Goal: Contribute content

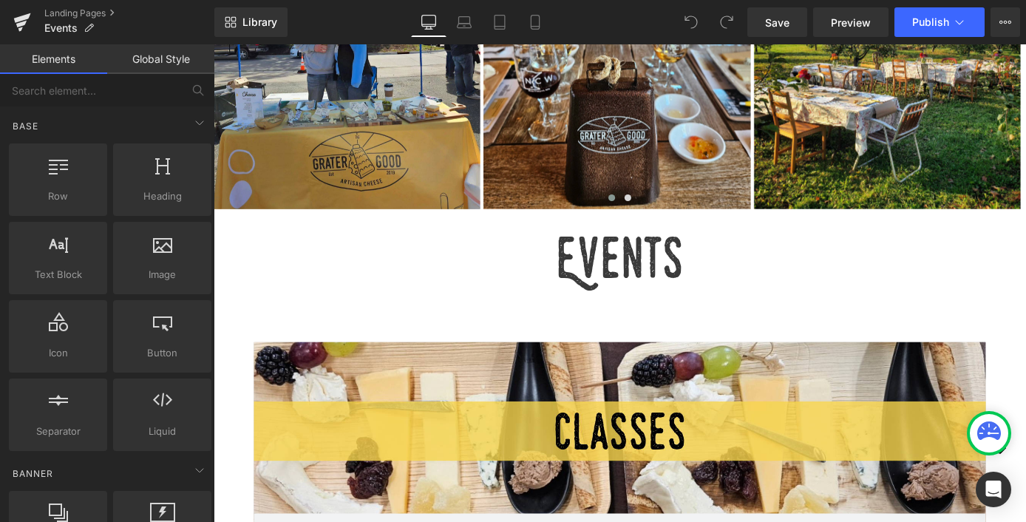
scroll to position [456, 0]
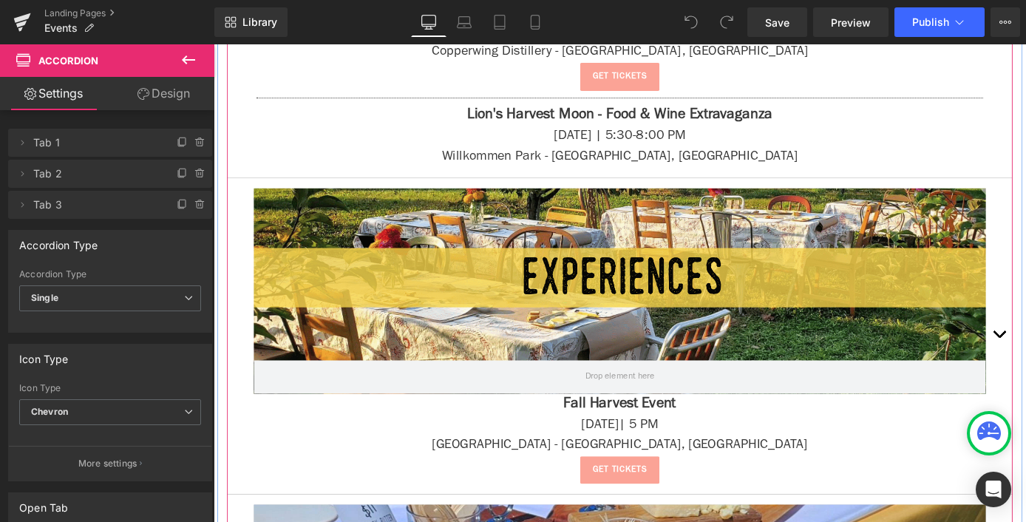
scroll to position [1968, 0]
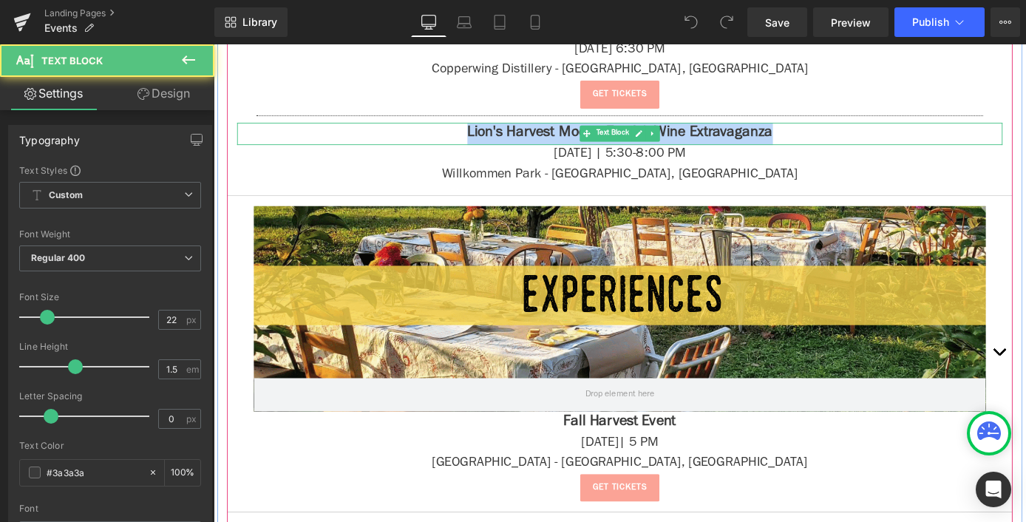
drag, startPoint x: 473, startPoint y: 133, endPoint x: 912, endPoint y: 138, distance: 438.5
click at [912, 138] on p "Lion's Harvest Moon - Food & Wine Extravaganza" at bounding box center [661, 143] width 843 height 24
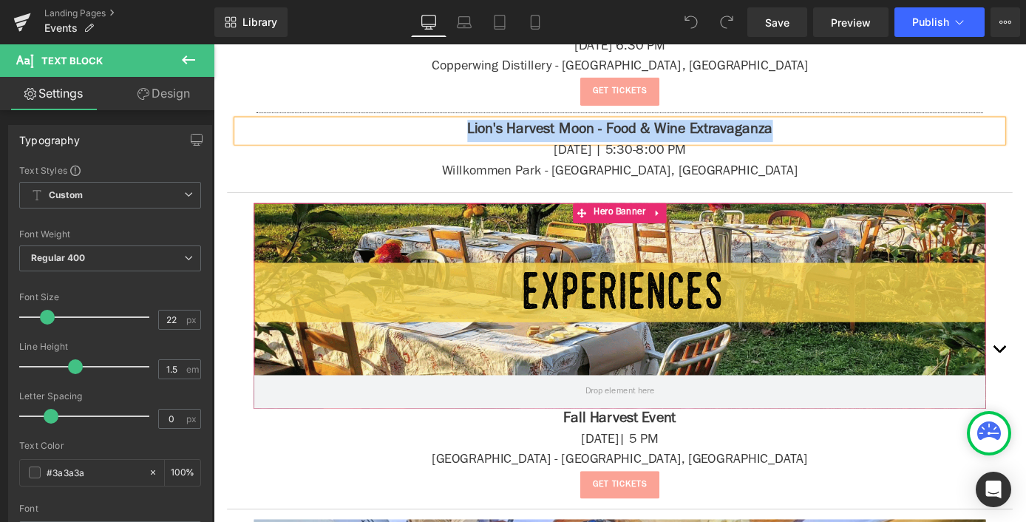
scroll to position [2059, 0]
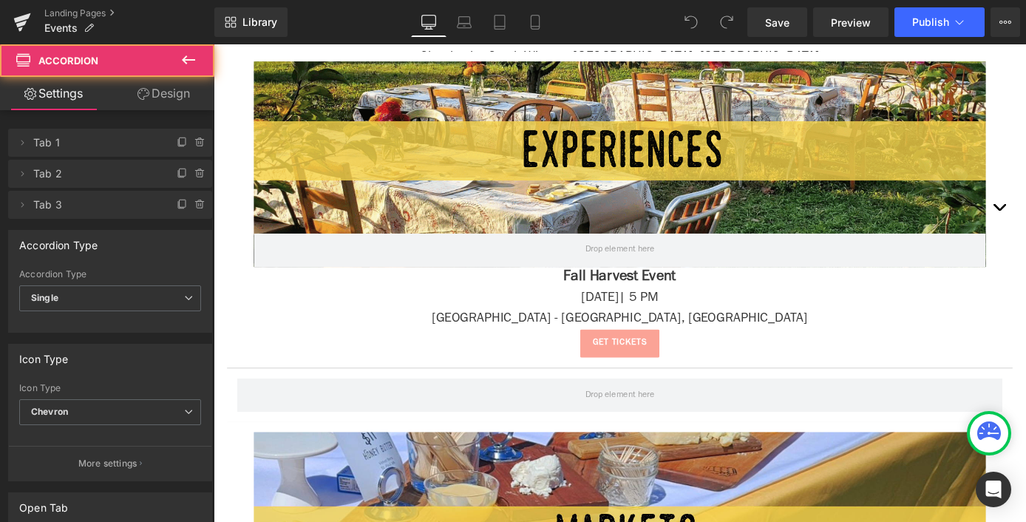
scroll to position [822, 0]
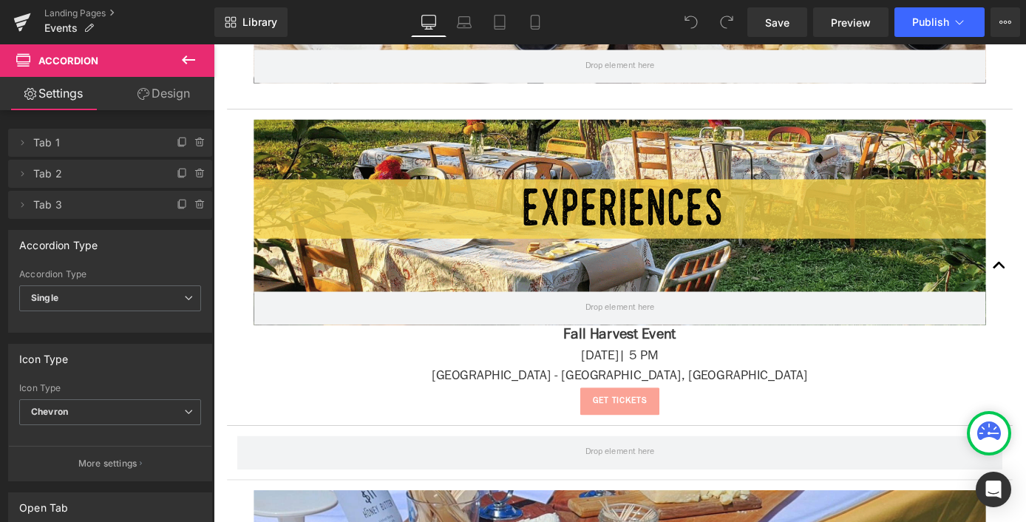
click at [186, 57] on icon at bounding box center [188, 59] width 13 height 9
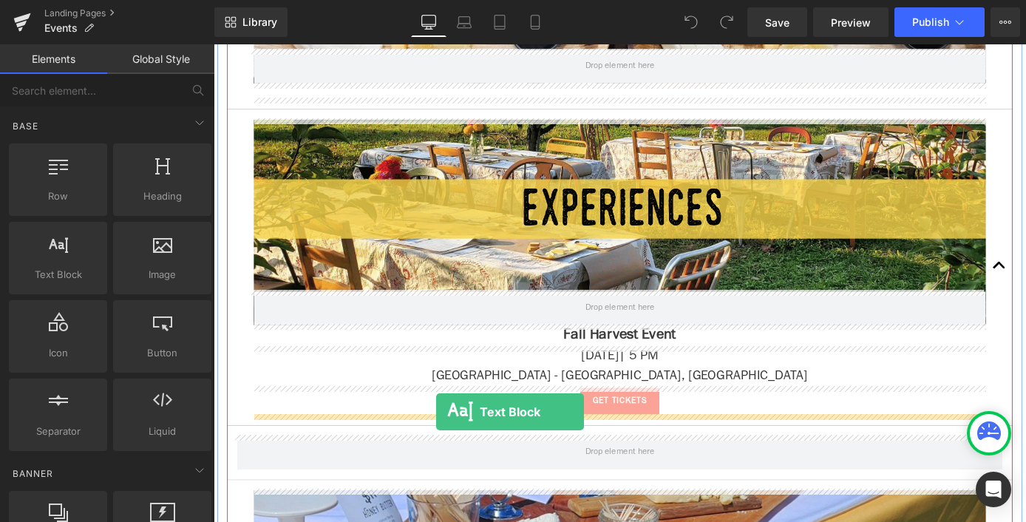
drag, startPoint x: 272, startPoint y: 308, endPoint x: 458, endPoint y: 449, distance: 233.8
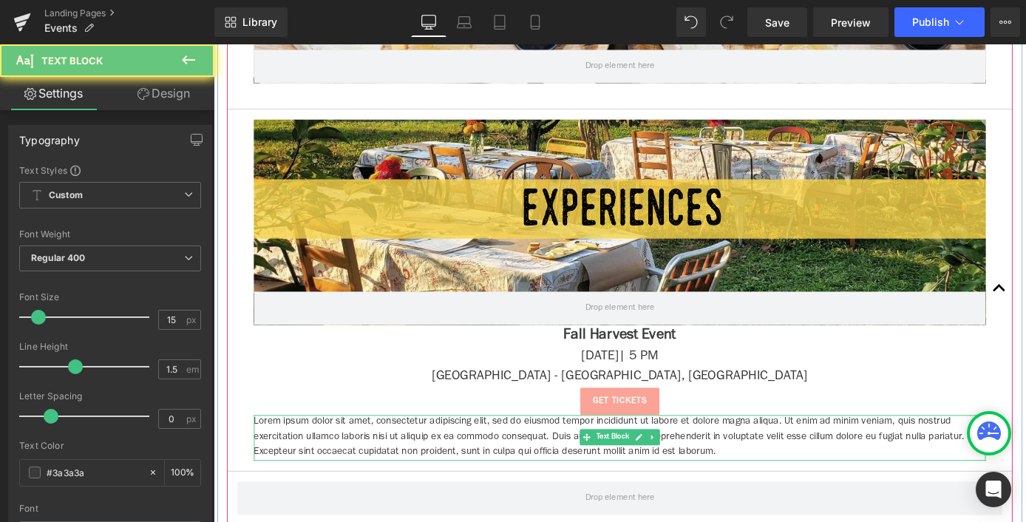
click at [463, 471] on p "Lorem ipsum dolor sit amet, consectetur adipiscing elit, sed do eiusmod tempor …" at bounding box center [661, 478] width 806 height 50
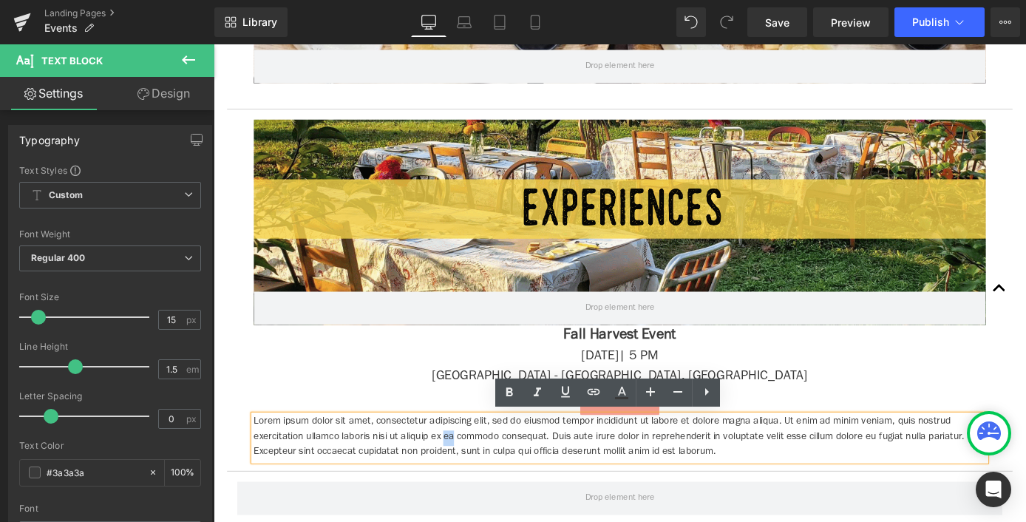
click at [463, 471] on p "Lorem ipsum dolor sit amet, consectetur adipiscing elit, sed do eiusmod tempor …" at bounding box center [661, 478] width 806 height 50
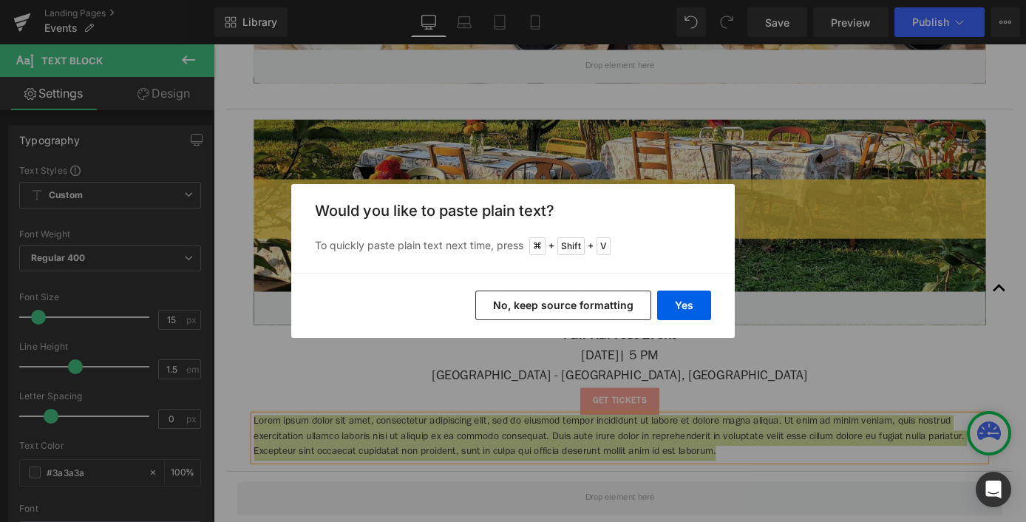
click at [601, 308] on button "No, keep source formatting" at bounding box center [563, 306] width 176 height 30
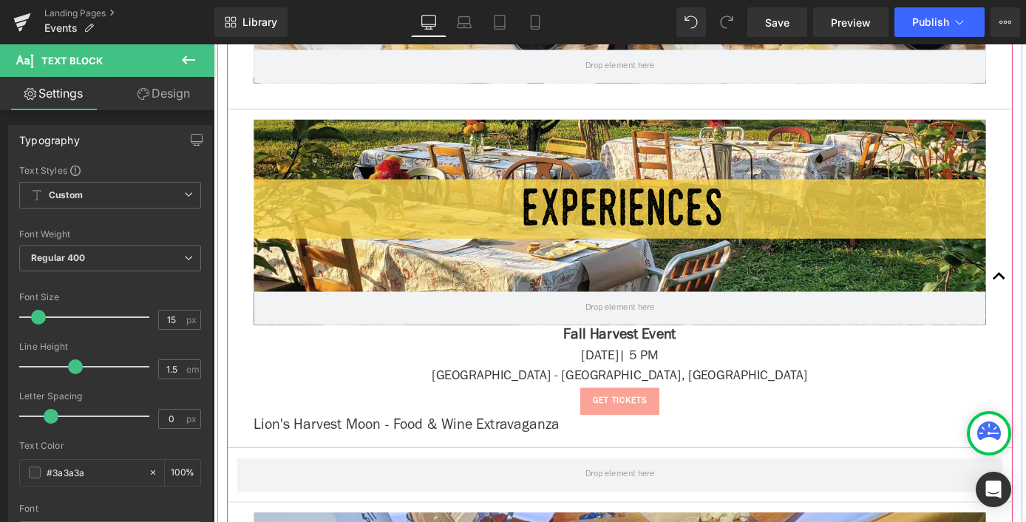
click at [440, 458] on span "Lion's Harvest Moon - Food & Wine Extravaganza" at bounding box center [426, 464] width 336 height 16
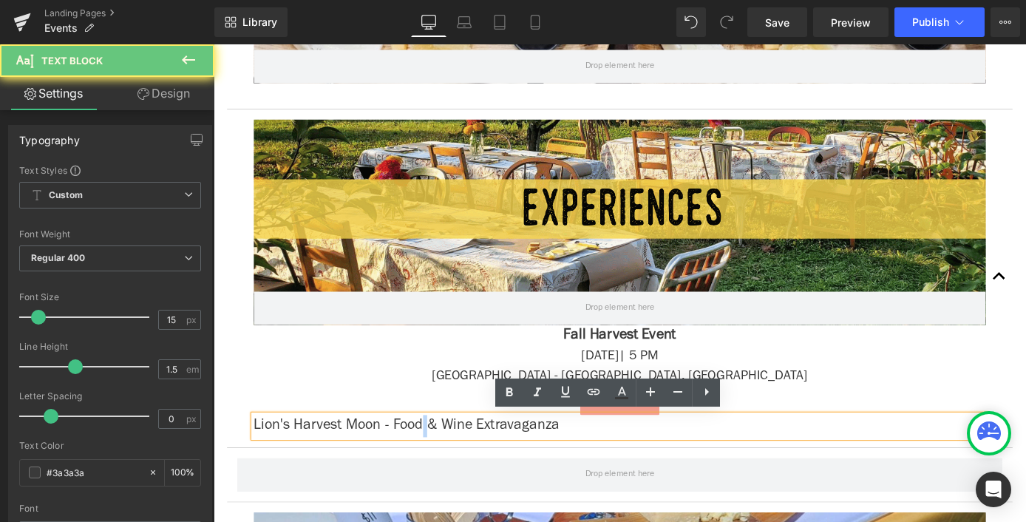
click at [440, 458] on span "Lion's Harvest Moon - Food & Wine Extravaganza" at bounding box center [426, 464] width 336 height 16
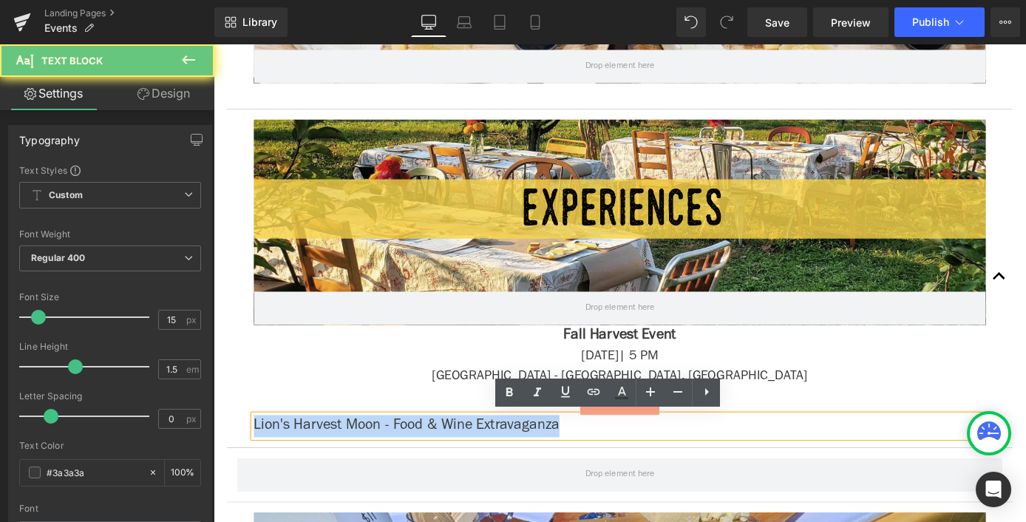
click at [440, 458] on span "Lion's Harvest Moon - Food & Wine Extravaganza" at bounding box center [426, 464] width 336 height 16
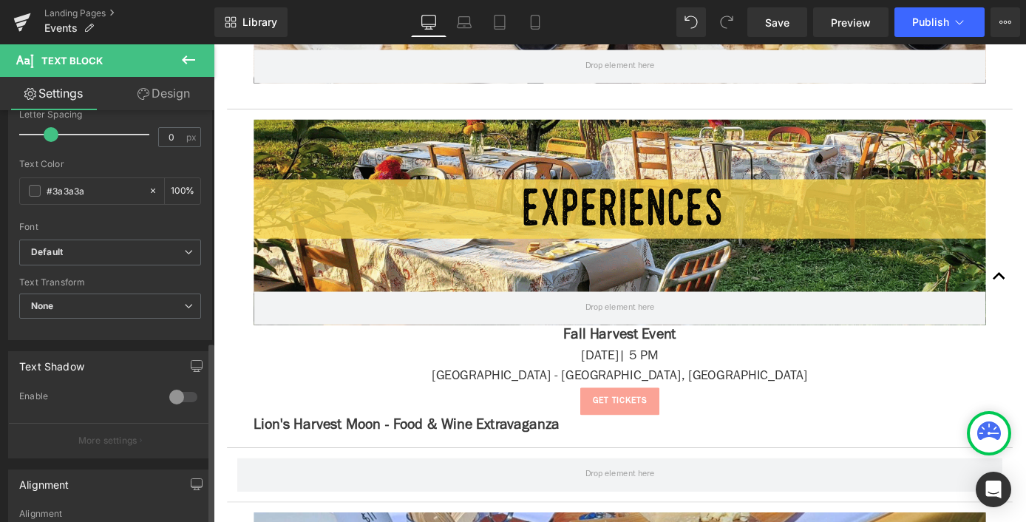
scroll to position [522, 0]
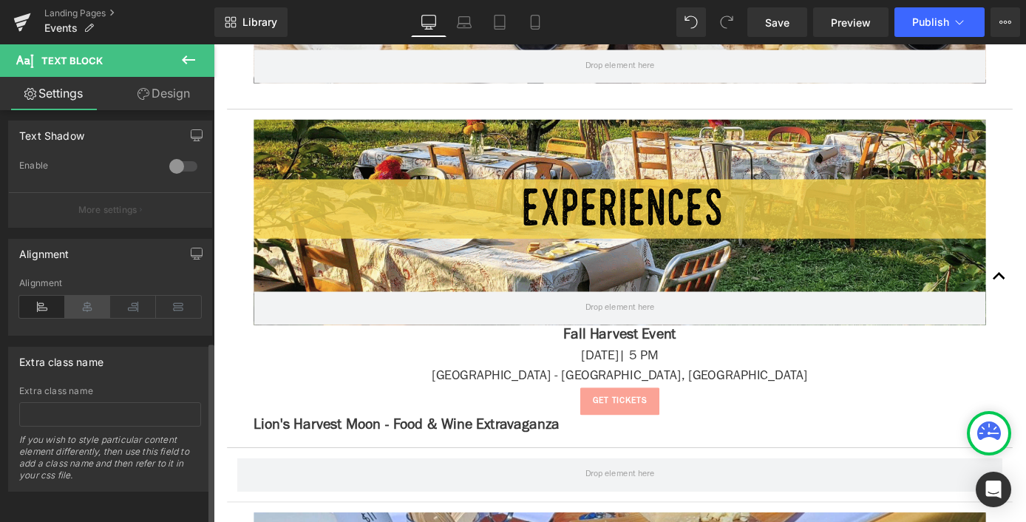
click at [89, 299] on icon at bounding box center [88, 307] width 46 height 22
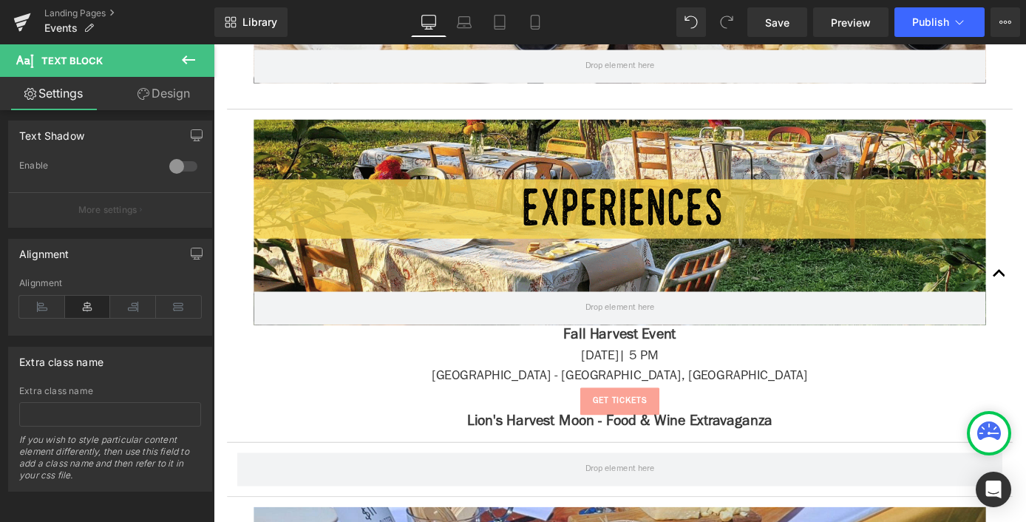
click at [188, 61] on icon at bounding box center [189, 60] width 18 height 18
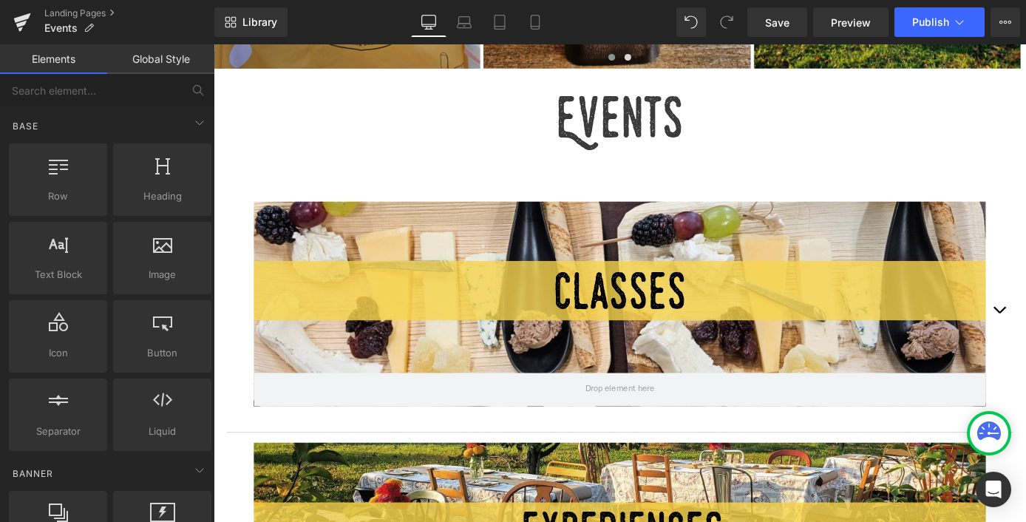
scroll to position [483, 0]
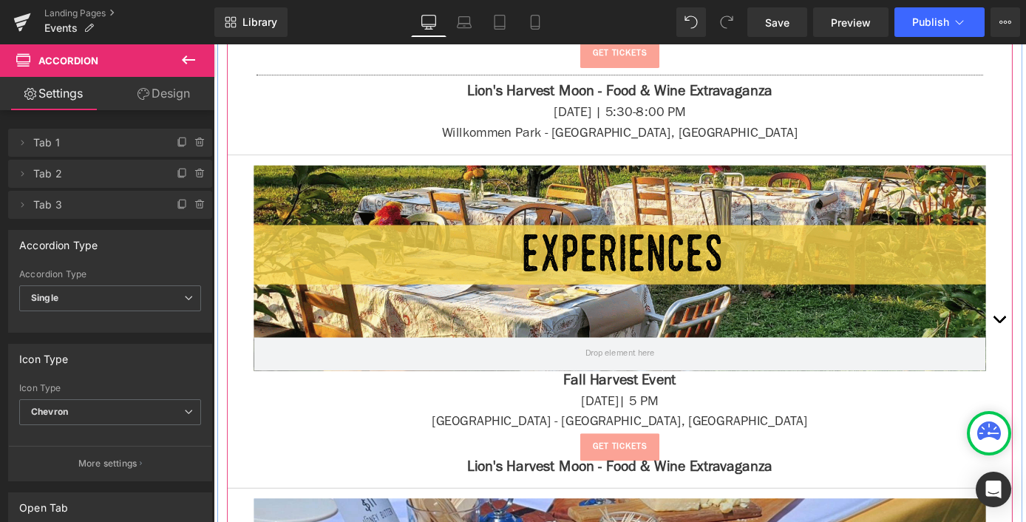
scroll to position [1896, 0]
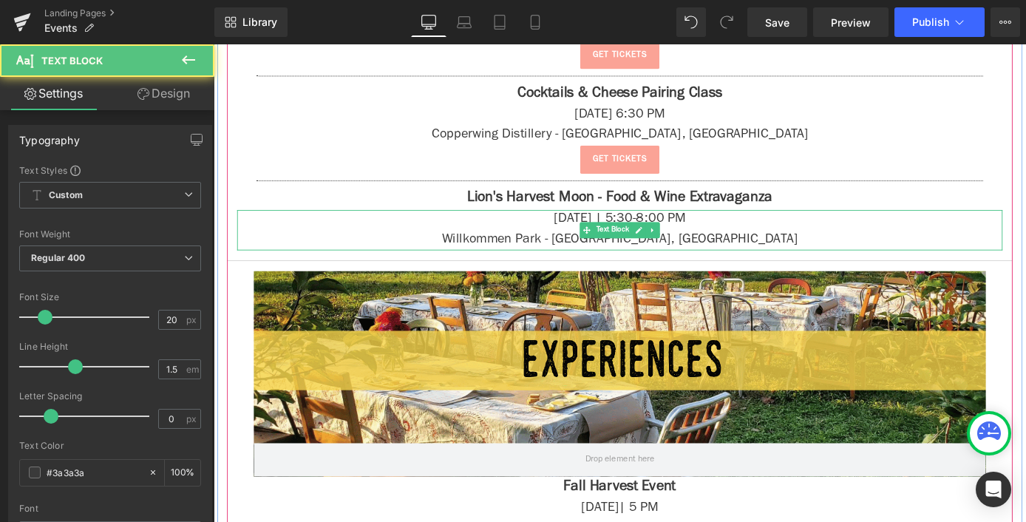
click at [549, 231] on p "[DATE] | 5:30-8:00 PM" at bounding box center [661, 238] width 843 height 22
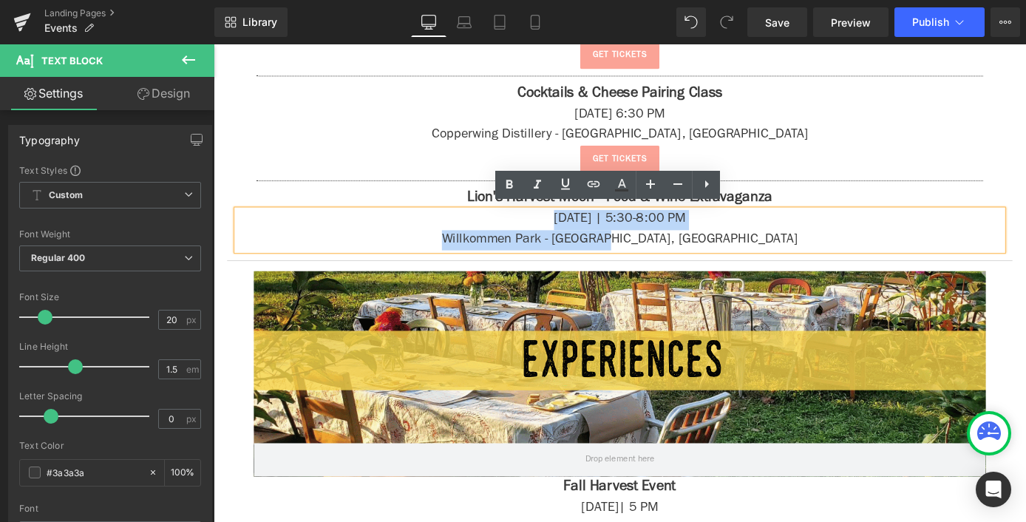
drag, startPoint x: 549, startPoint y: 231, endPoint x: 824, endPoint y: 262, distance: 276.7
click at [824, 262] on div "[DATE] | 5:30-8:00 PM [GEOGRAPHIC_DATA] - [GEOGRAPHIC_DATA], [GEOGRAPHIC_DATA]" at bounding box center [661, 249] width 843 height 44
copy div "[DATE] | 5:30-8:00 PM [GEOGRAPHIC_DATA] - [GEOGRAPHIC_DATA], [GEOGRAPHIC_DATA]"
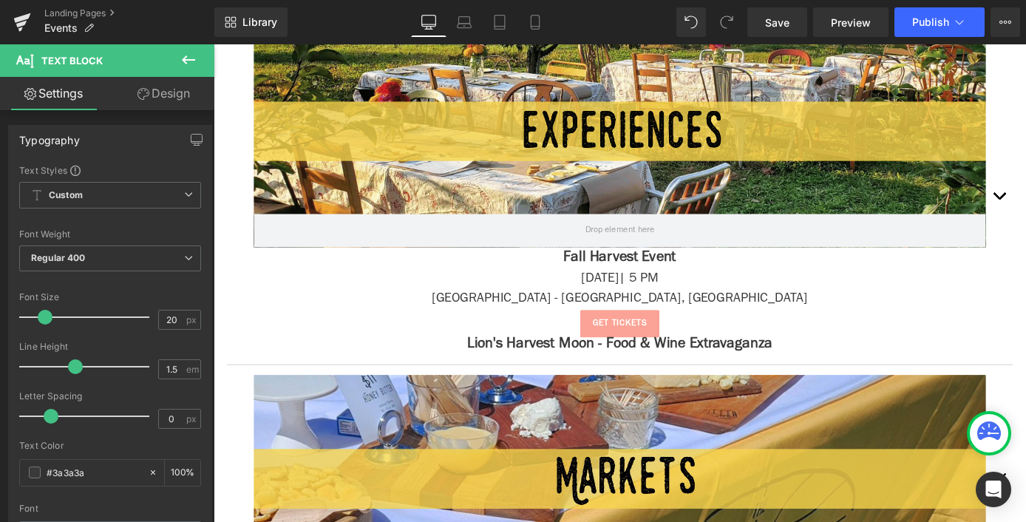
scroll to position [2290, 0]
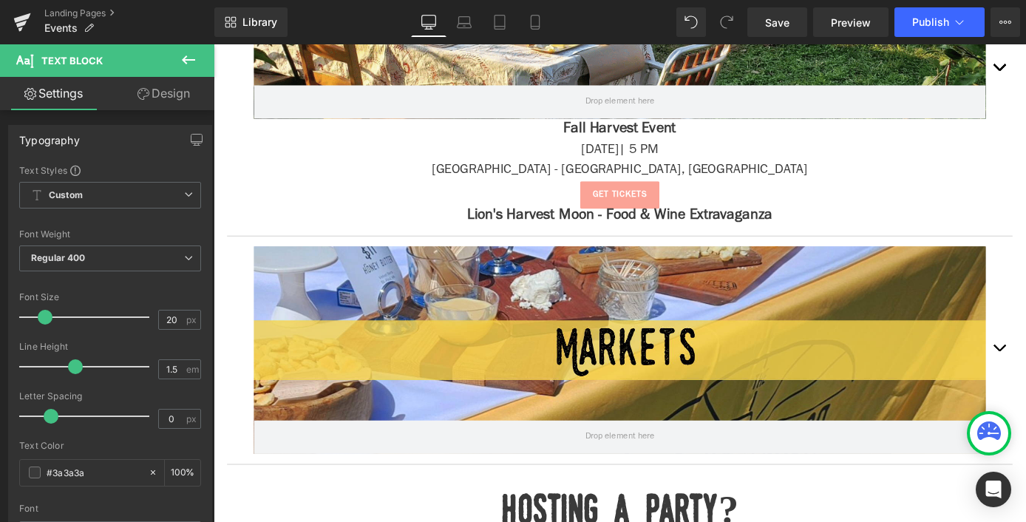
click at [186, 58] on icon at bounding box center [189, 60] width 18 height 18
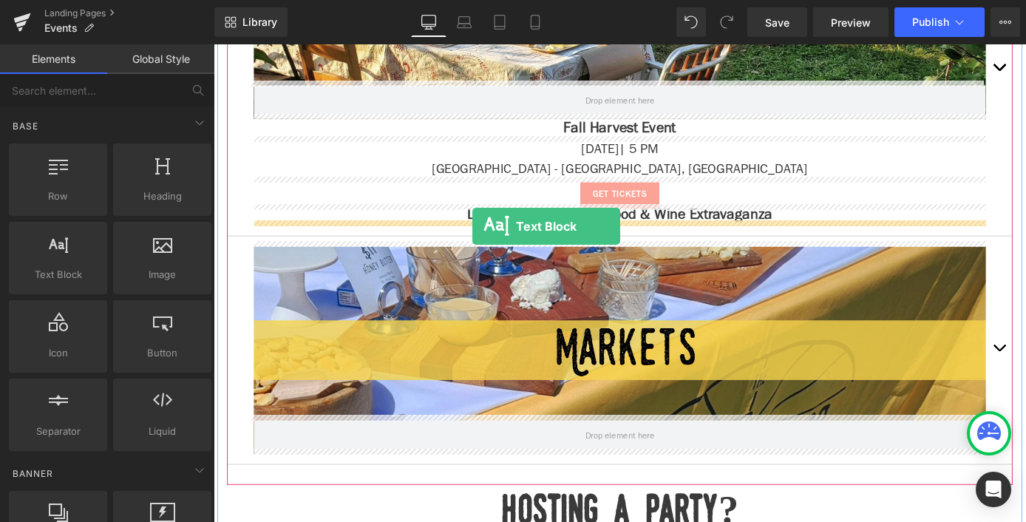
drag, startPoint x: 287, startPoint y: 298, endPoint x: 498, endPoint y: 245, distance: 218.1
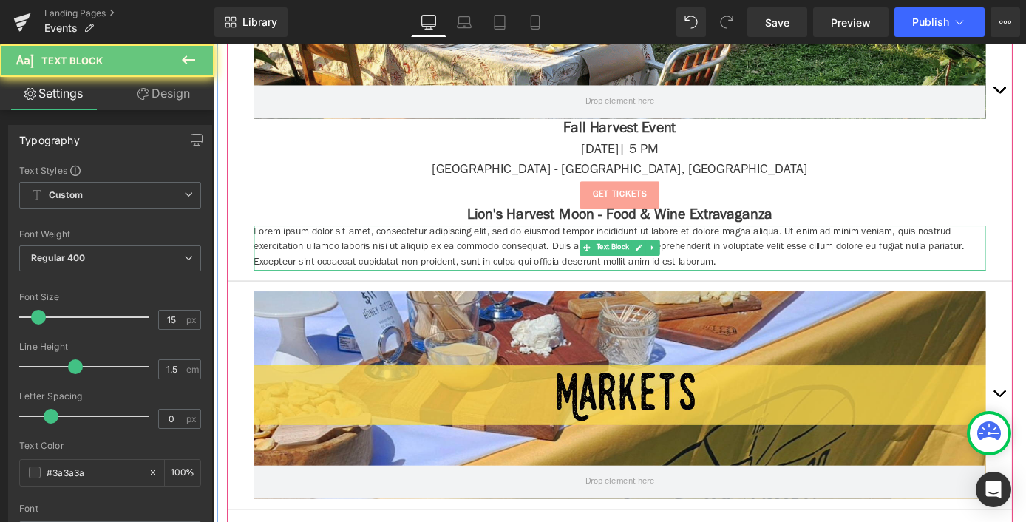
click at [552, 257] on p "Lorem ipsum dolor sit amet, consectetur adipiscing elit, sed do eiusmod tempor …" at bounding box center [661, 269] width 806 height 50
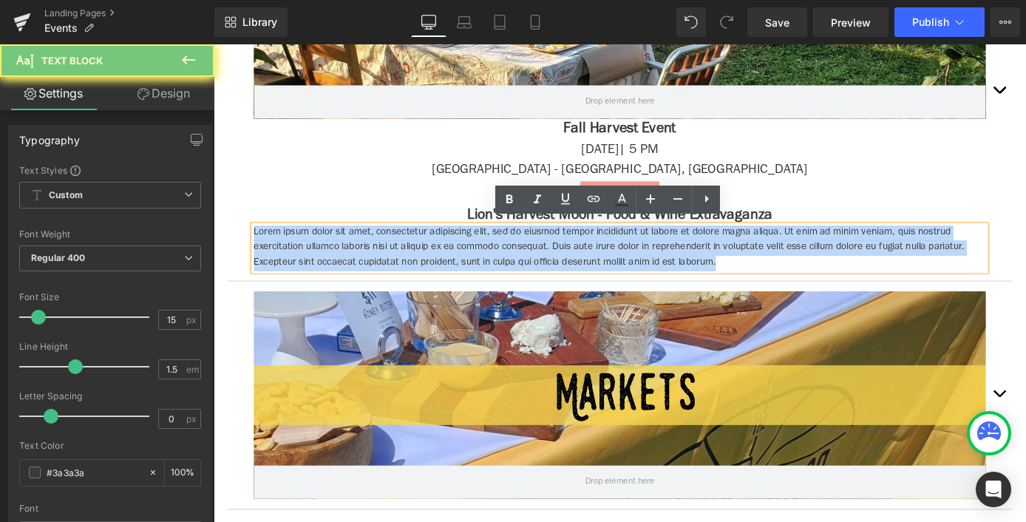
click at [552, 257] on p "Lorem ipsum dolor sit amet, consectetur adipiscing elit, sed do eiusmod tempor …" at bounding box center [661, 269] width 806 height 50
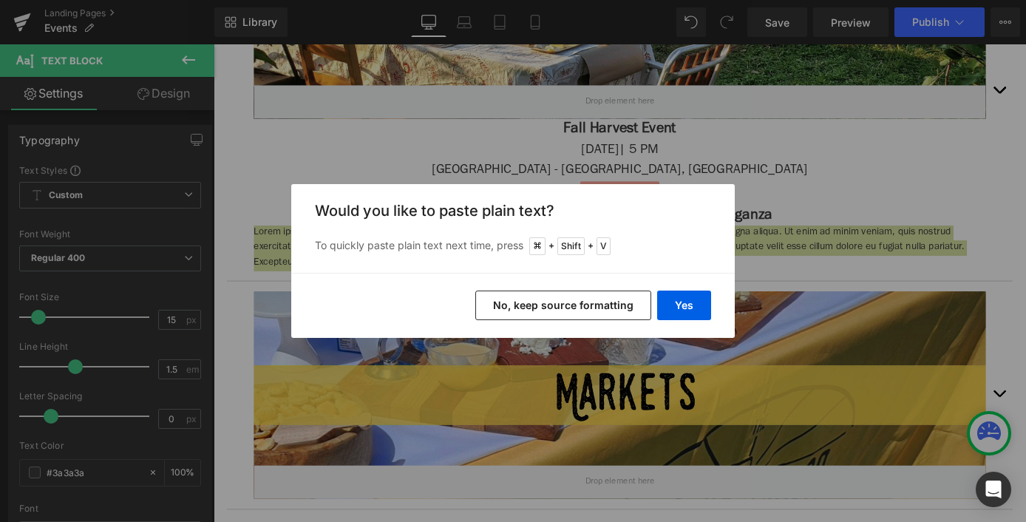
click at [600, 315] on button "No, keep source formatting" at bounding box center [563, 306] width 176 height 30
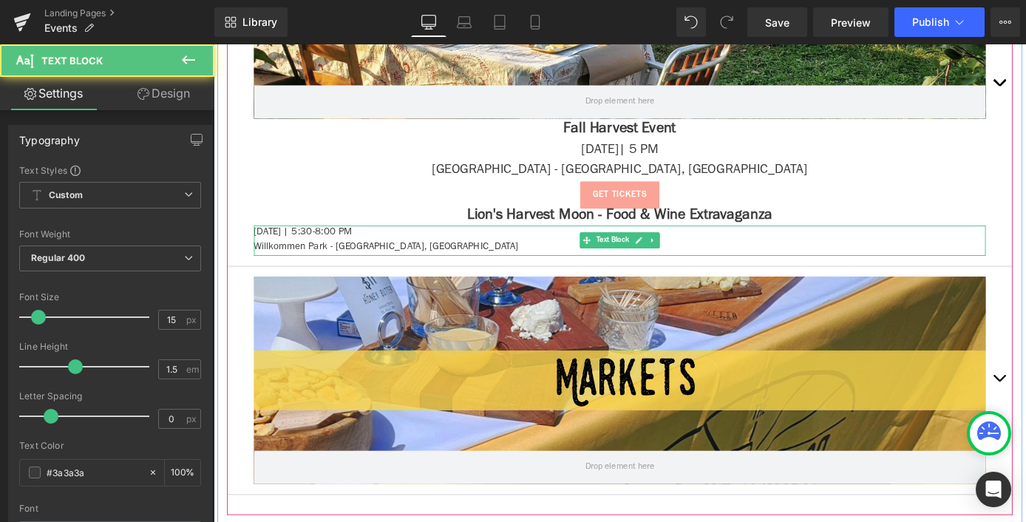
click at [423, 260] on p "Willkommen Park - [GEOGRAPHIC_DATA], [GEOGRAPHIC_DATA]" at bounding box center [661, 268] width 806 height 17
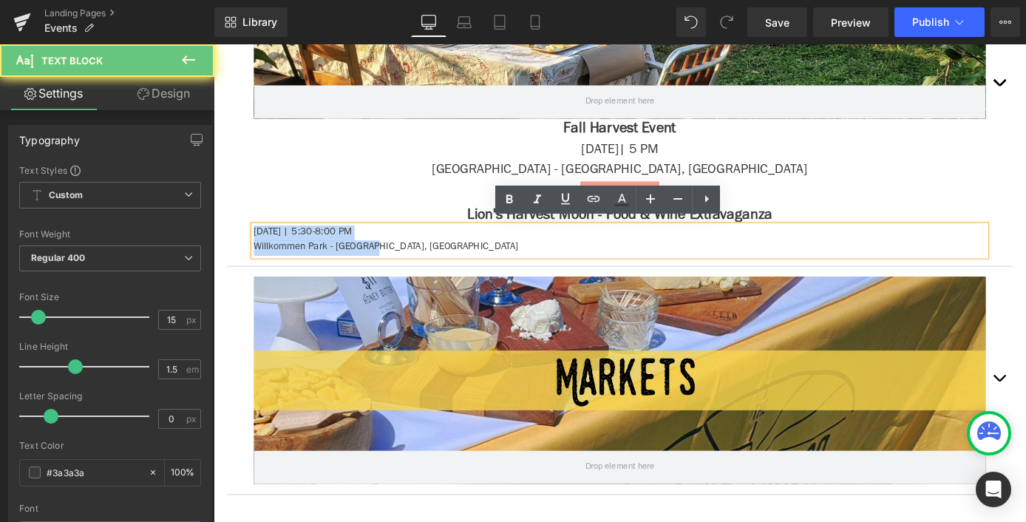
drag, startPoint x: 423, startPoint y: 259, endPoint x: 217, endPoint y: 240, distance: 207.2
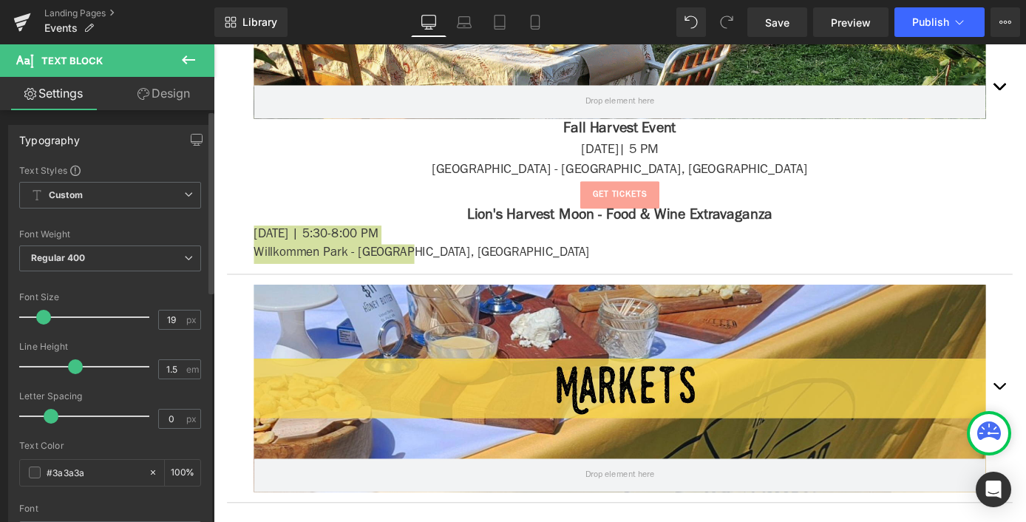
type input "20"
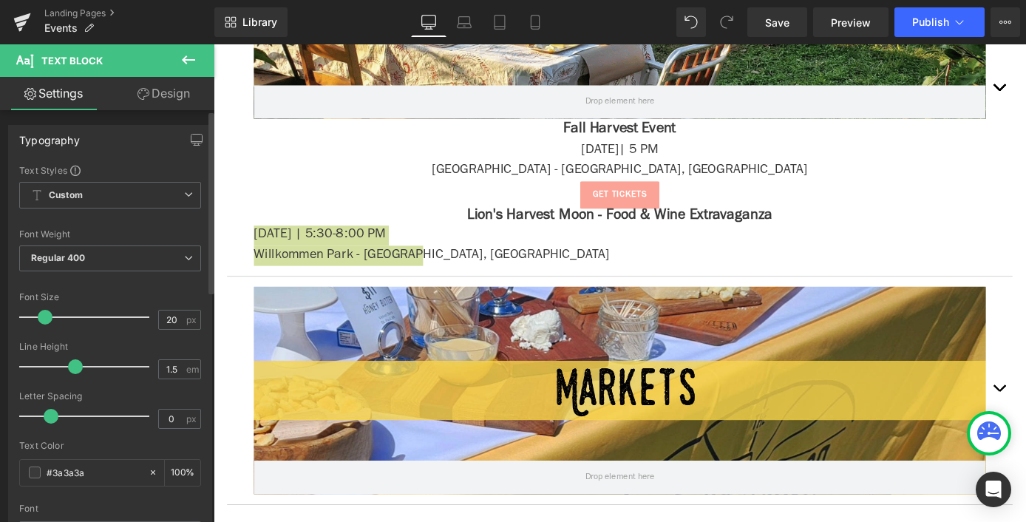
click at [41, 318] on span at bounding box center [45, 317] width 15 height 15
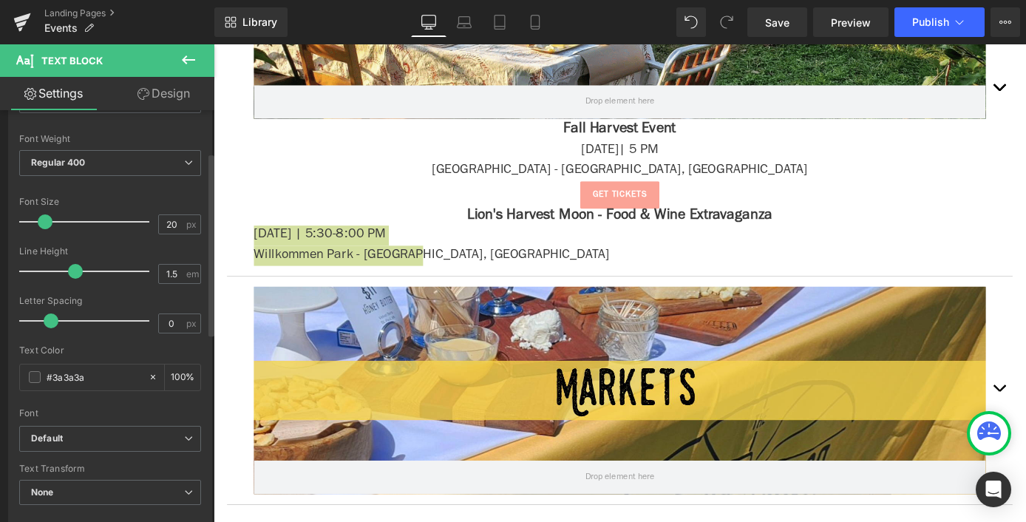
scroll to position [377, 0]
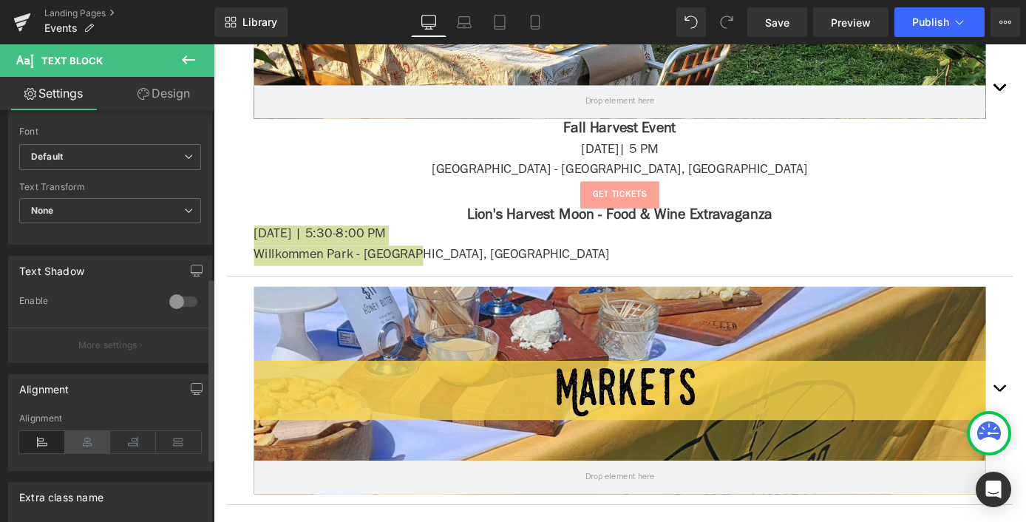
click at [99, 442] on icon at bounding box center [88, 442] width 46 height 22
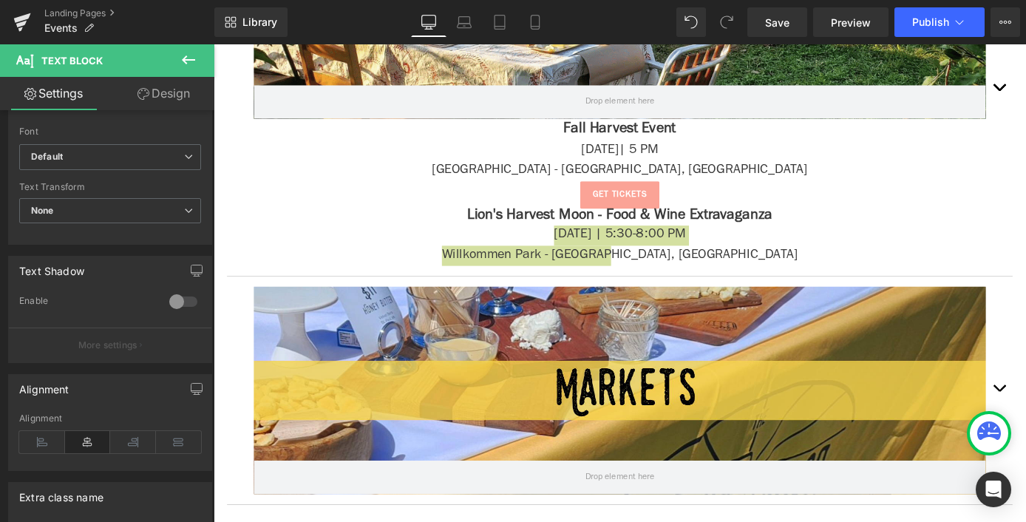
drag, startPoint x: 178, startPoint y: 57, endPoint x: 172, endPoint y: 68, distance: 12.6
click at [179, 57] on button at bounding box center [189, 60] width 52 height 33
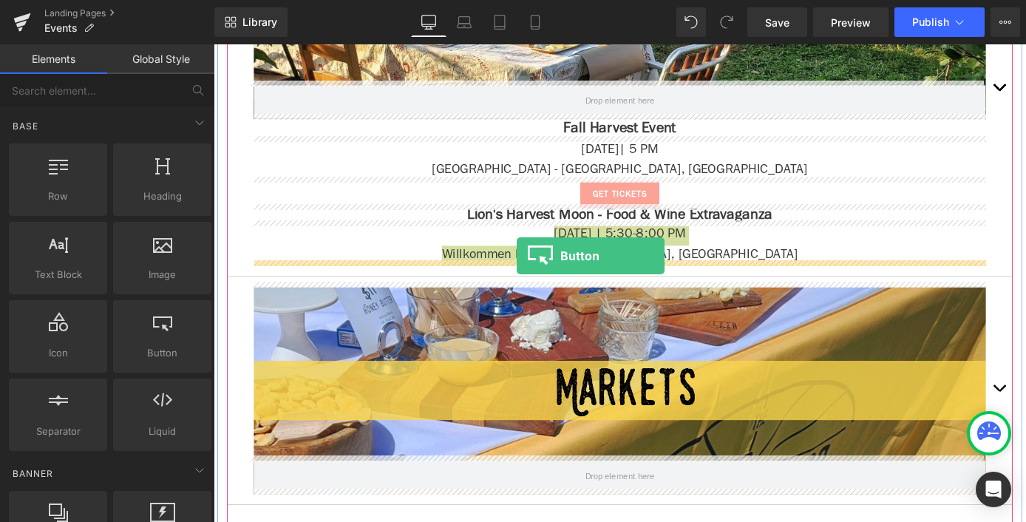
drag, startPoint x: 367, startPoint y: 403, endPoint x: 547, endPoint y: 277, distance: 219.9
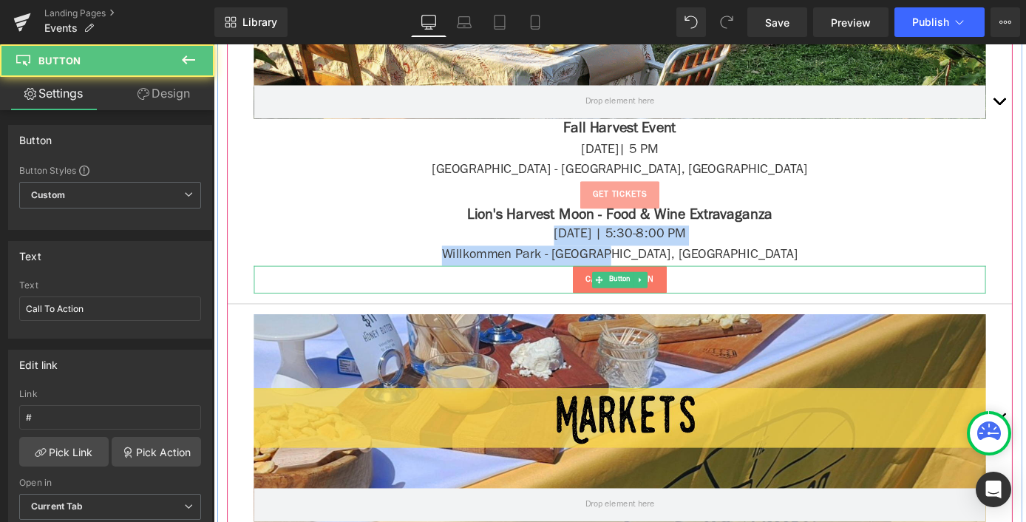
click at [711, 308] on link "Call To Action" at bounding box center [661, 303] width 104 height 31
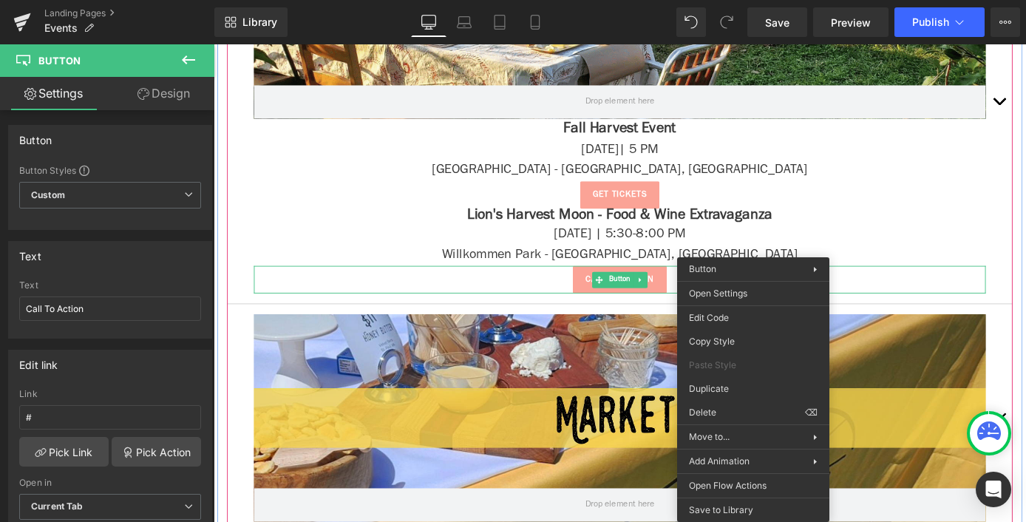
click at [509, 293] on div "Call To Action" at bounding box center [661, 303] width 806 height 31
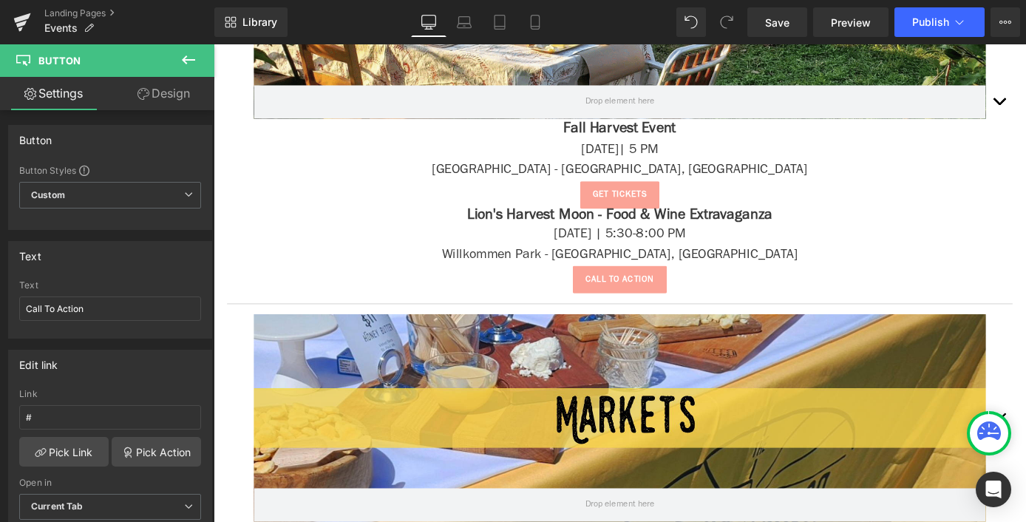
click at [201, 69] on button at bounding box center [189, 60] width 52 height 33
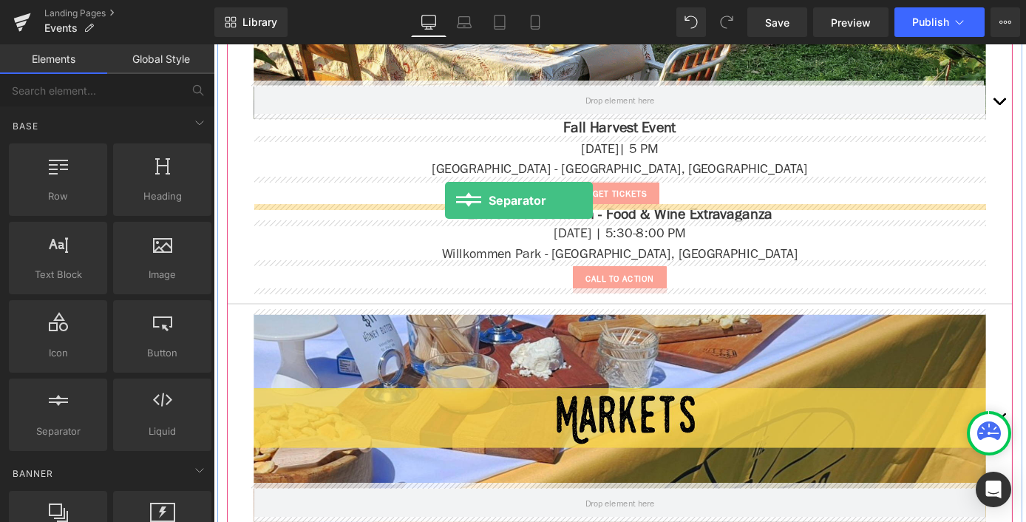
drag, startPoint x: 263, startPoint y: 454, endPoint x: 469, endPoint y: 216, distance: 314.6
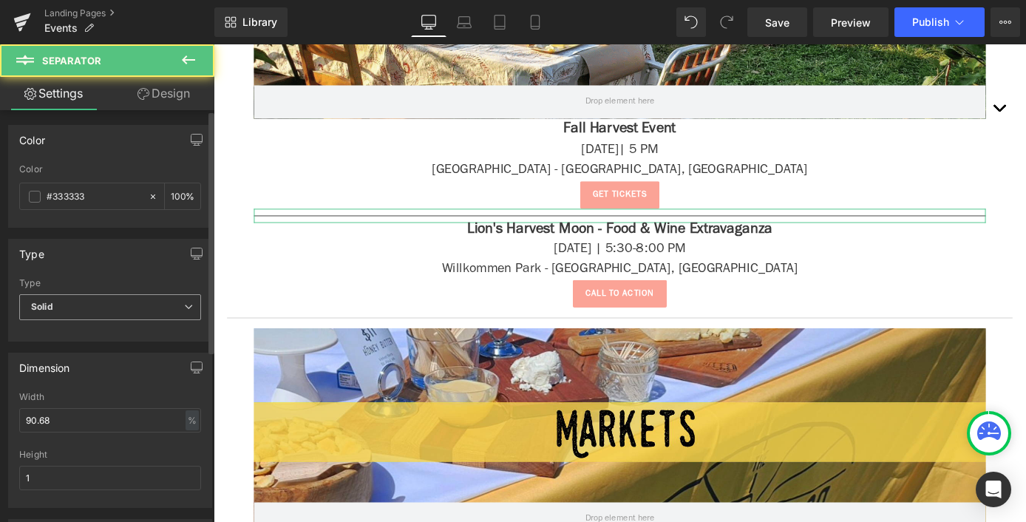
click at [99, 314] on span "Solid" at bounding box center [110, 307] width 182 height 26
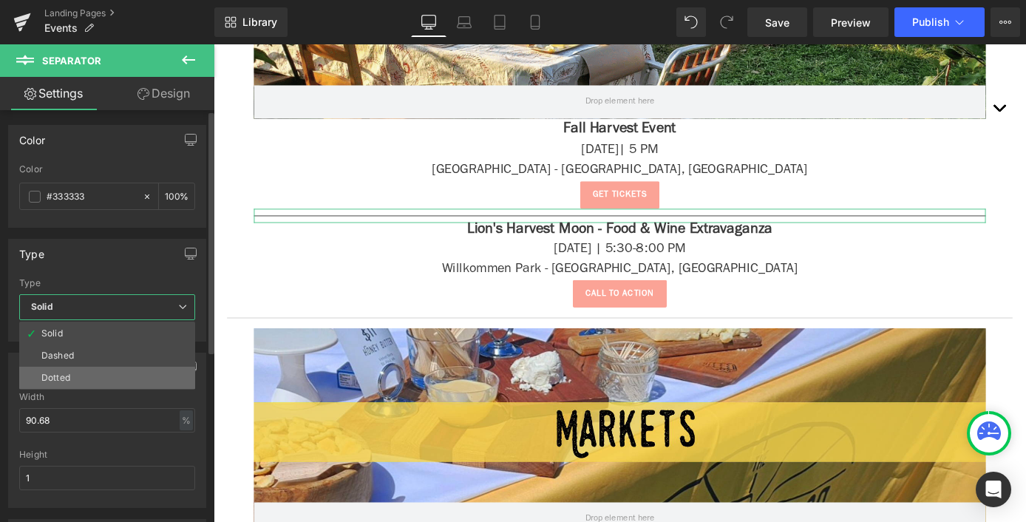
click at [101, 385] on li "Dotted" at bounding box center [107, 378] width 176 height 22
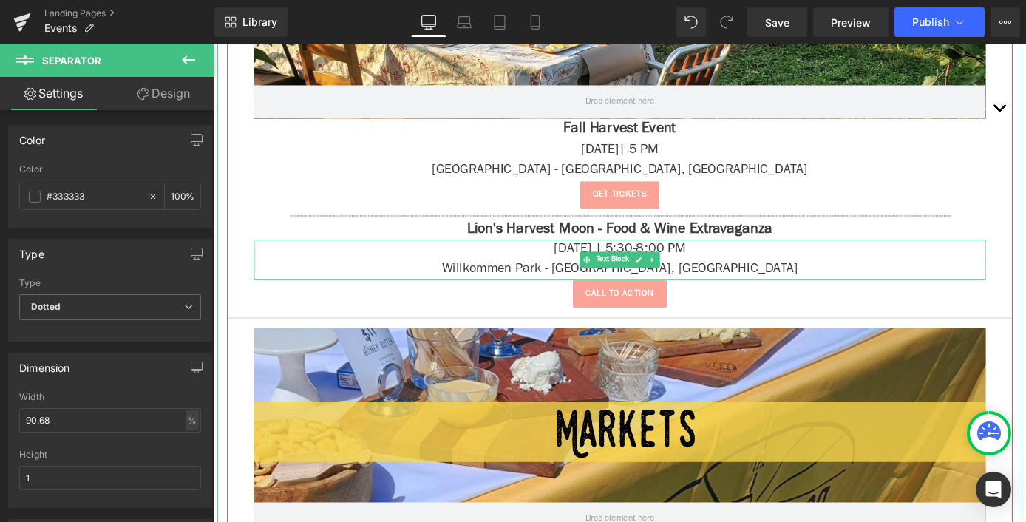
scroll to position [2287, 0]
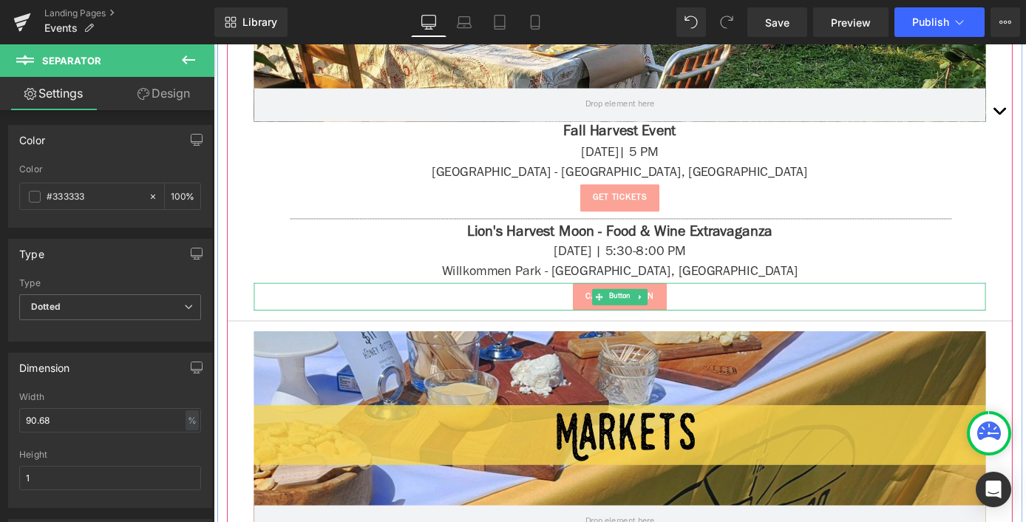
click at [719, 317] on div "Call To Action" at bounding box center [661, 322] width 806 height 31
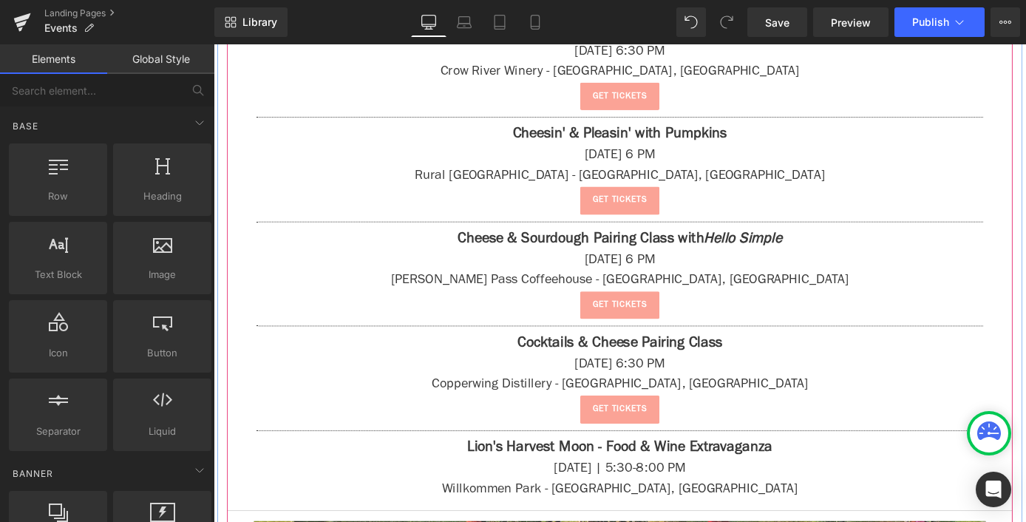
scroll to position [1666, 0]
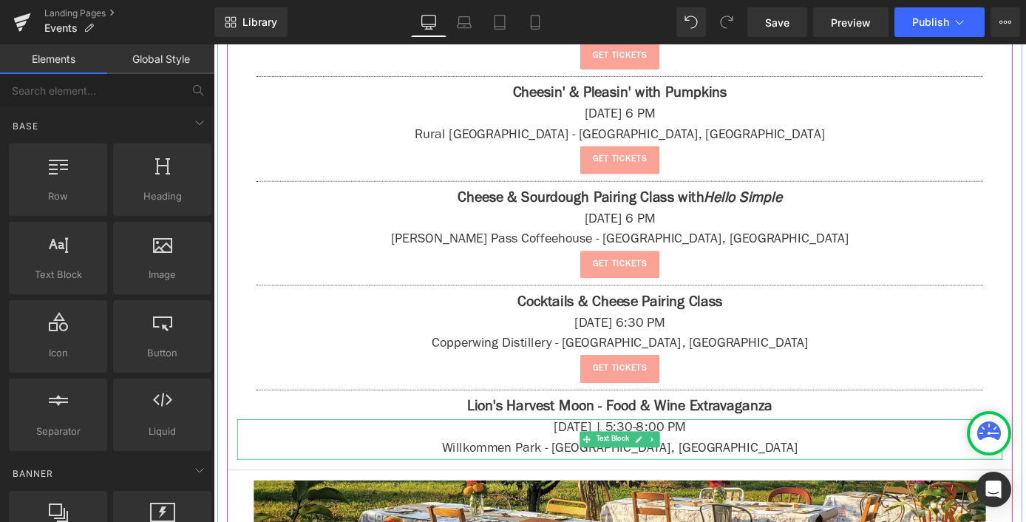
click at [785, 479] on p "Willkommen Park - [GEOGRAPHIC_DATA], [GEOGRAPHIC_DATA]" at bounding box center [661, 490] width 843 height 22
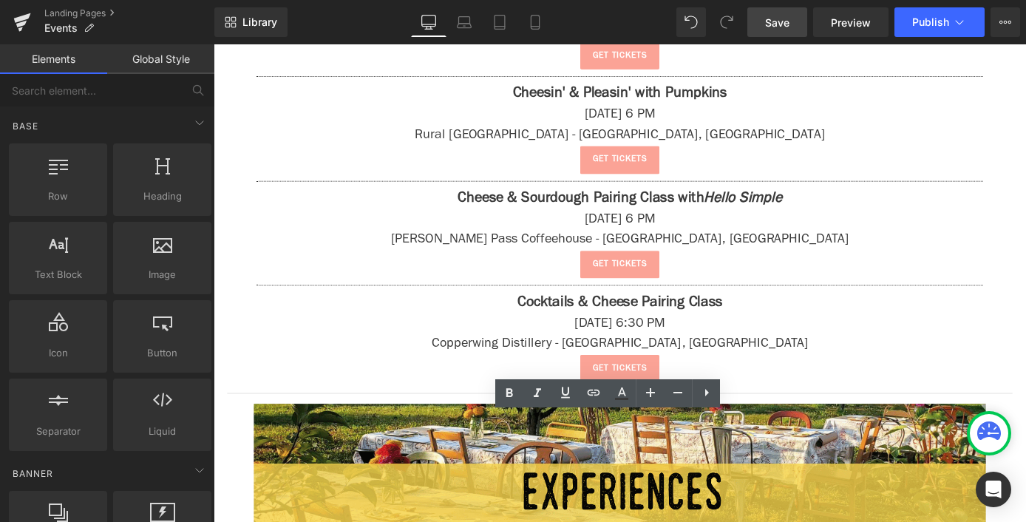
click at [785, 33] on link "Save" at bounding box center [778, 22] width 60 height 30
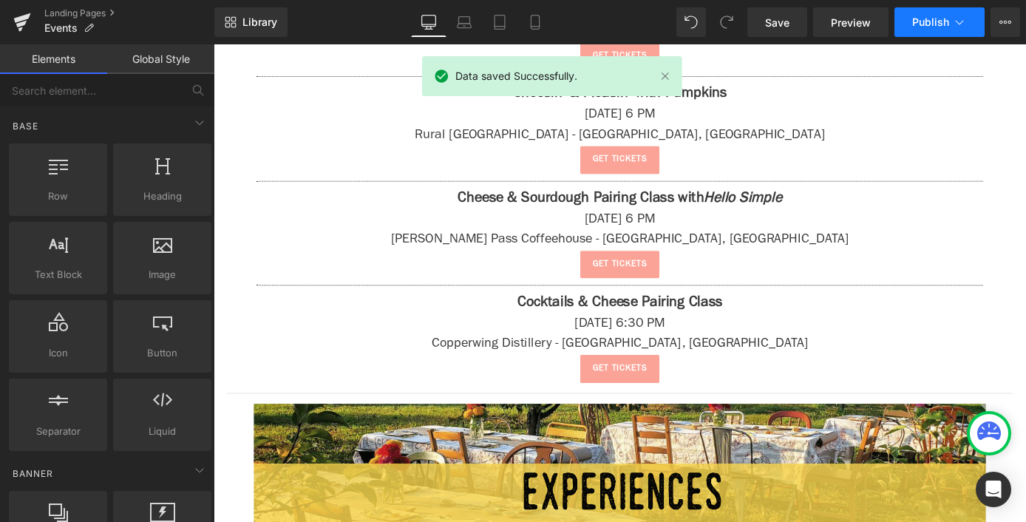
click at [910, 19] on button "Publish" at bounding box center [940, 22] width 90 height 30
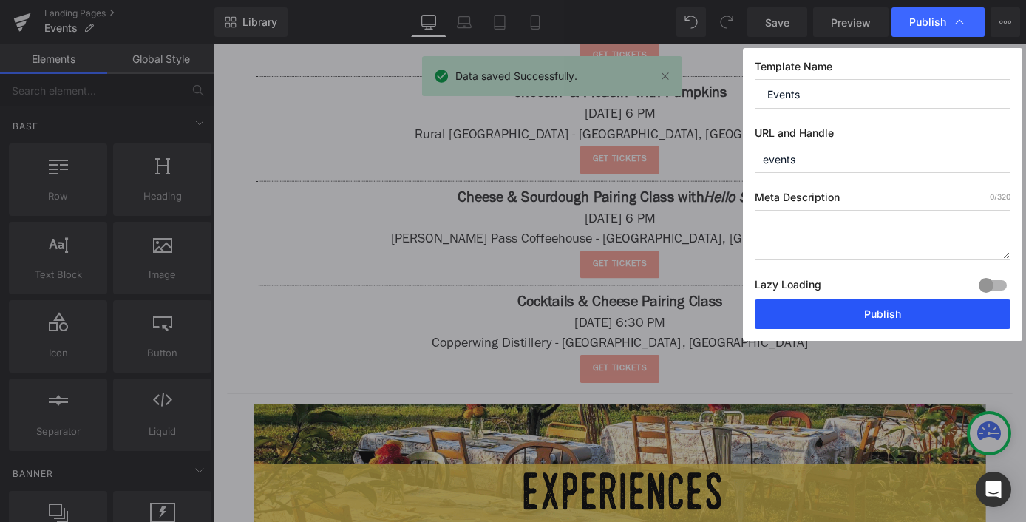
click at [817, 319] on button "Publish" at bounding box center [883, 314] width 256 height 30
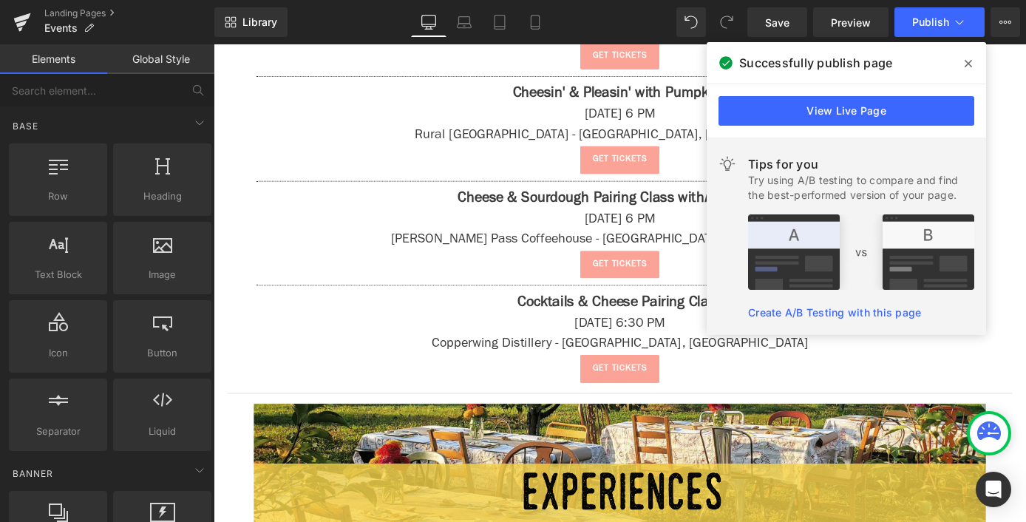
click at [965, 61] on icon at bounding box center [968, 64] width 7 height 12
